Goal: Task Accomplishment & Management: Use online tool/utility

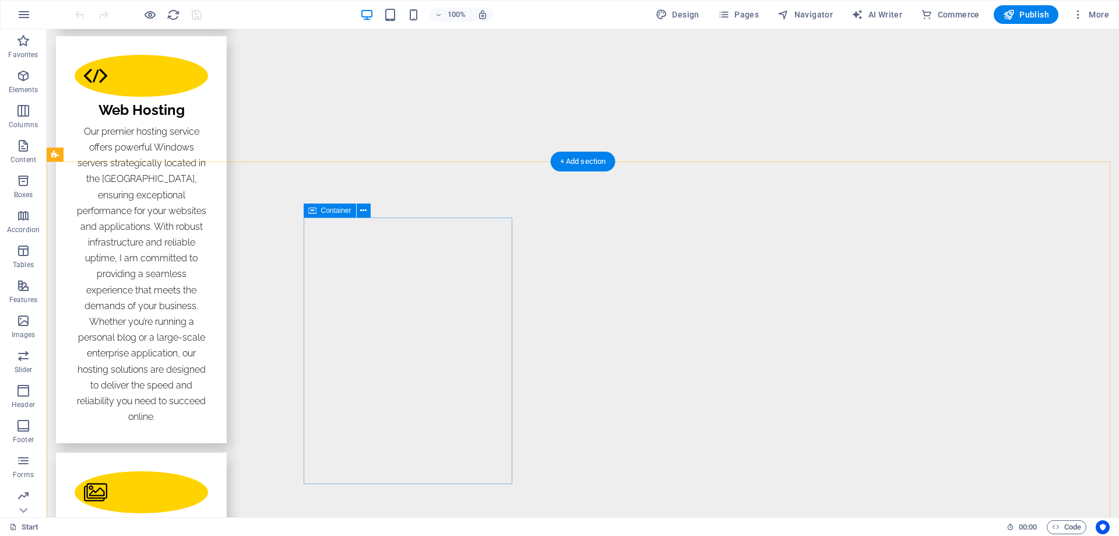
scroll to position [2040, 0]
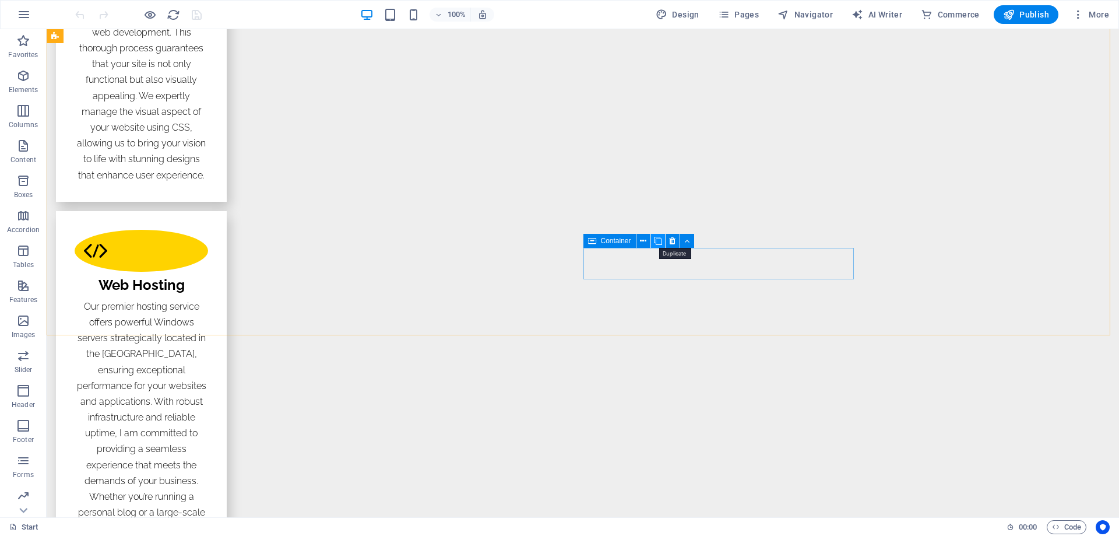
click at [659, 239] on icon at bounding box center [658, 241] width 8 height 12
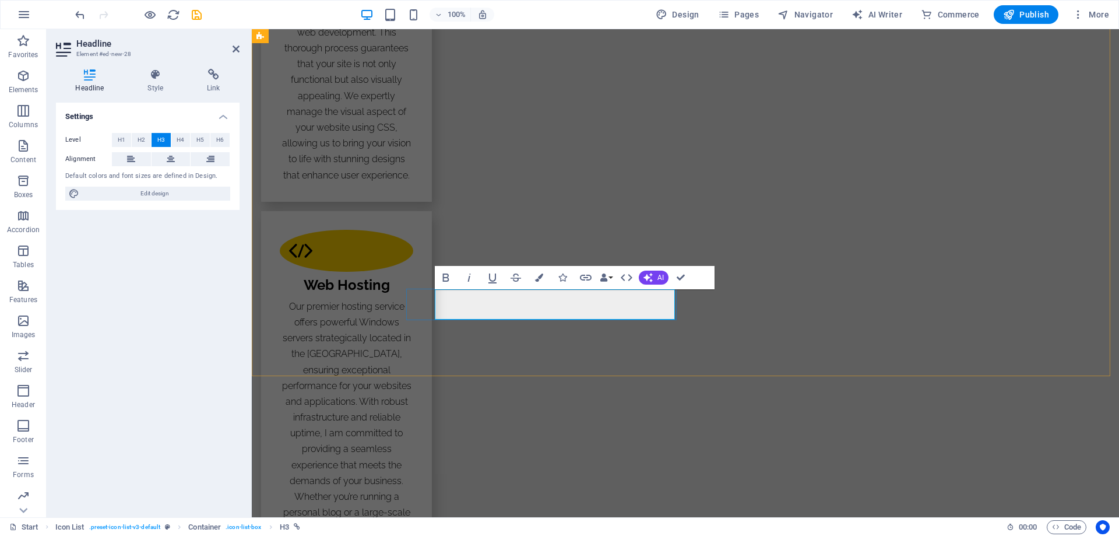
click at [587, 275] on icon "button" at bounding box center [586, 277] width 12 height 6
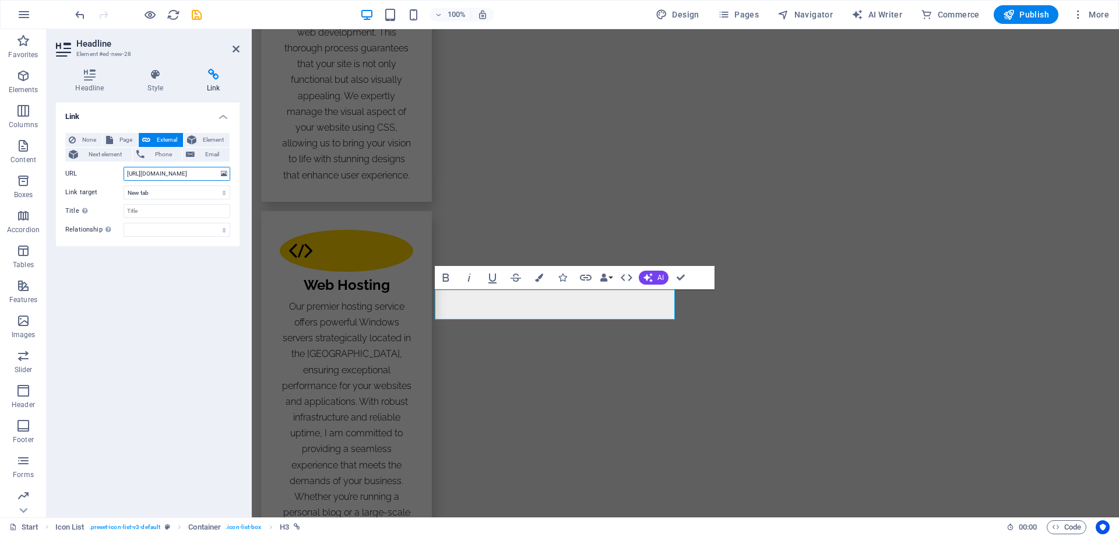
click at [147, 174] on input "[URL][DOMAIN_NAME]" at bounding box center [177, 174] width 107 height 14
type input "[URL][DOMAIN_NAME]"
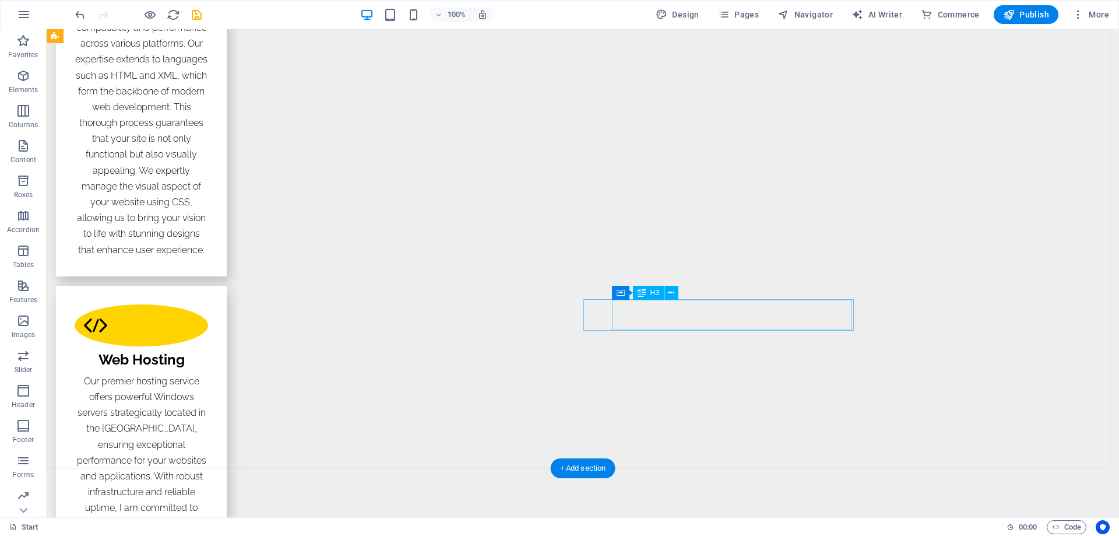
scroll to position [1982, 0]
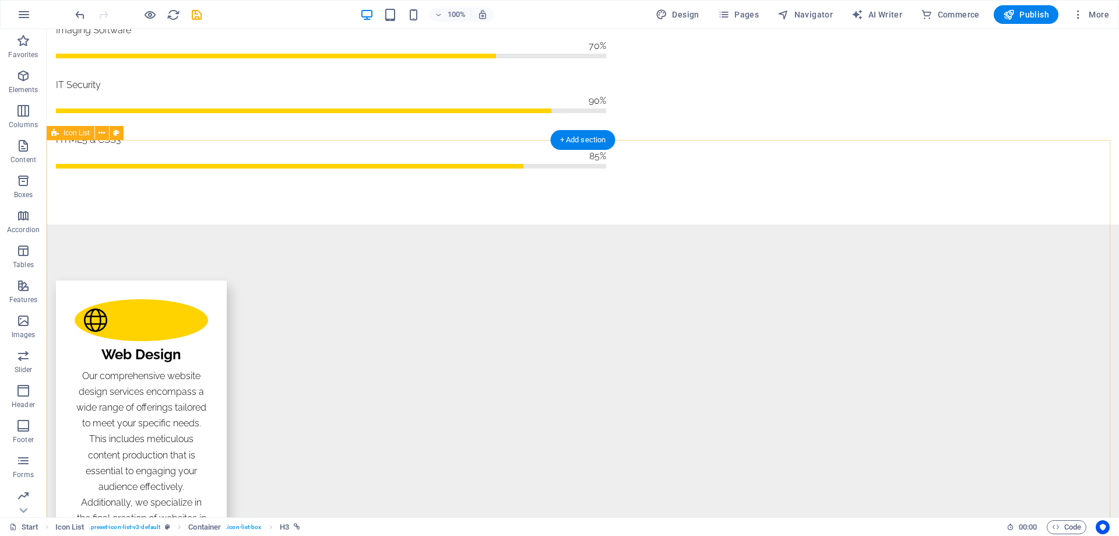
scroll to position [1399, 0]
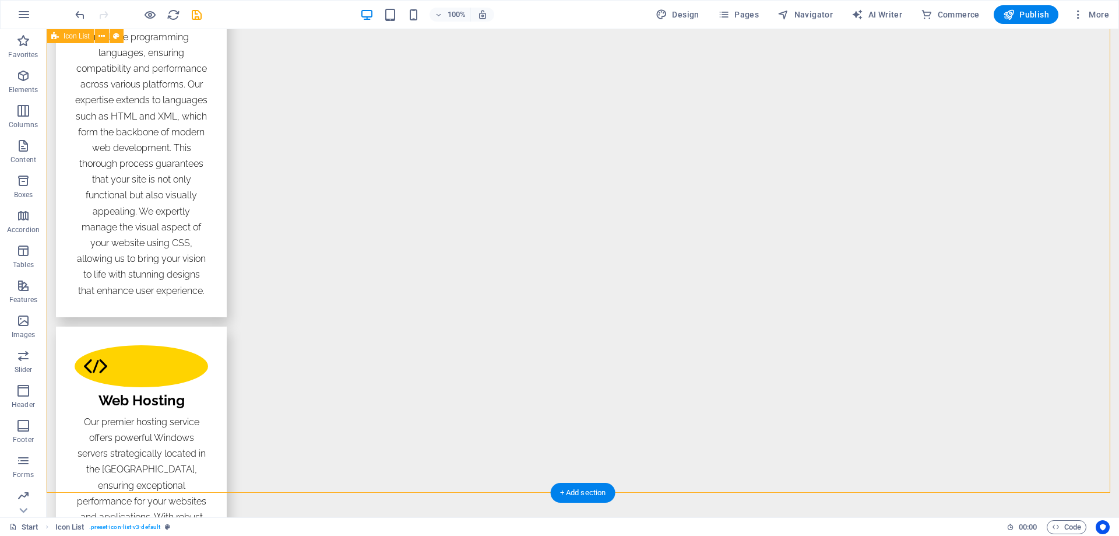
scroll to position [1923, 0]
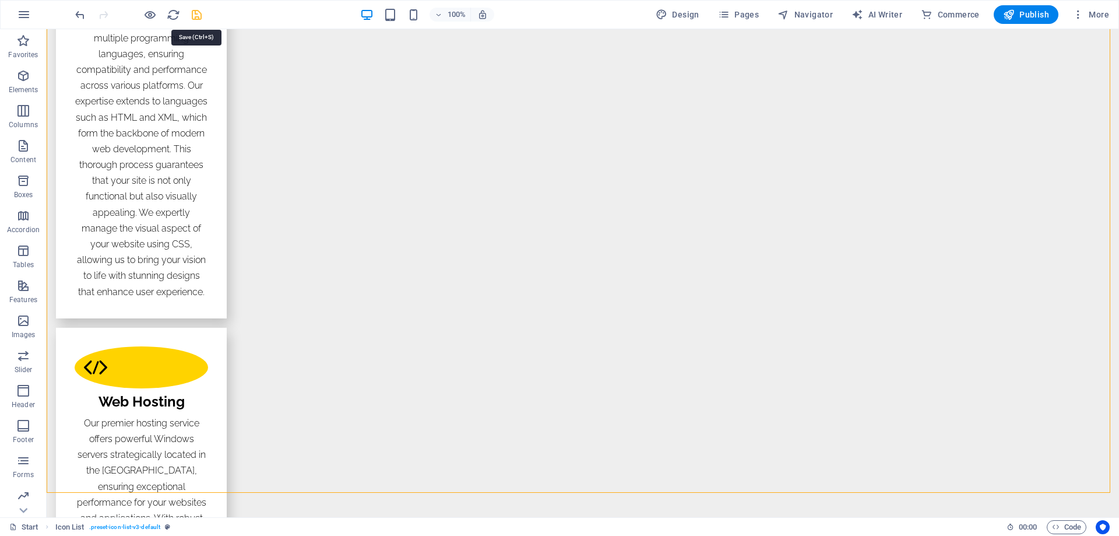
click at [0, 0] on icon "save" at bounding box center [0, 0] width 0 height 0
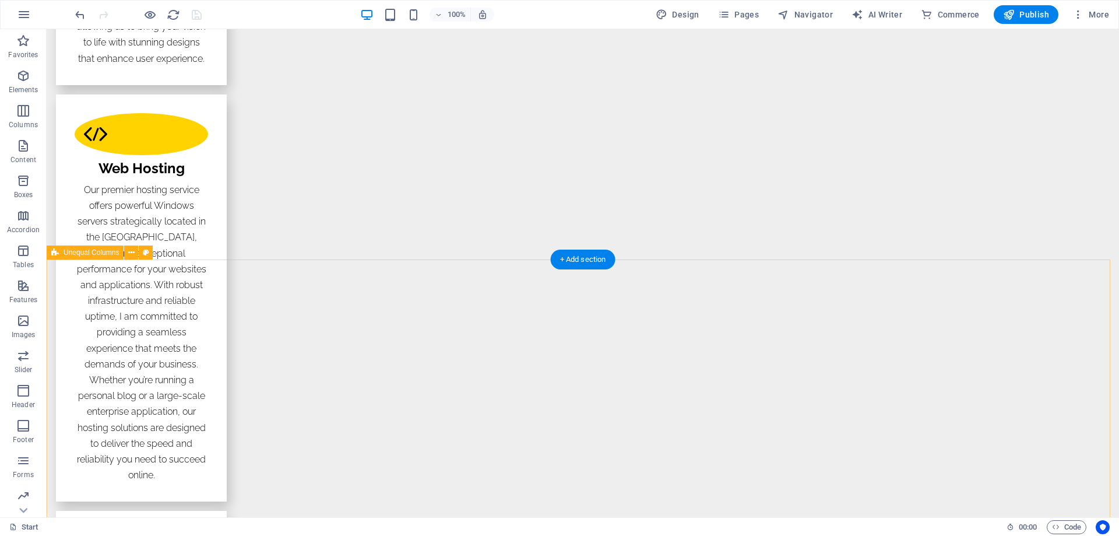
scroll to position [1865, 0]
